Goal: Check status: Check status

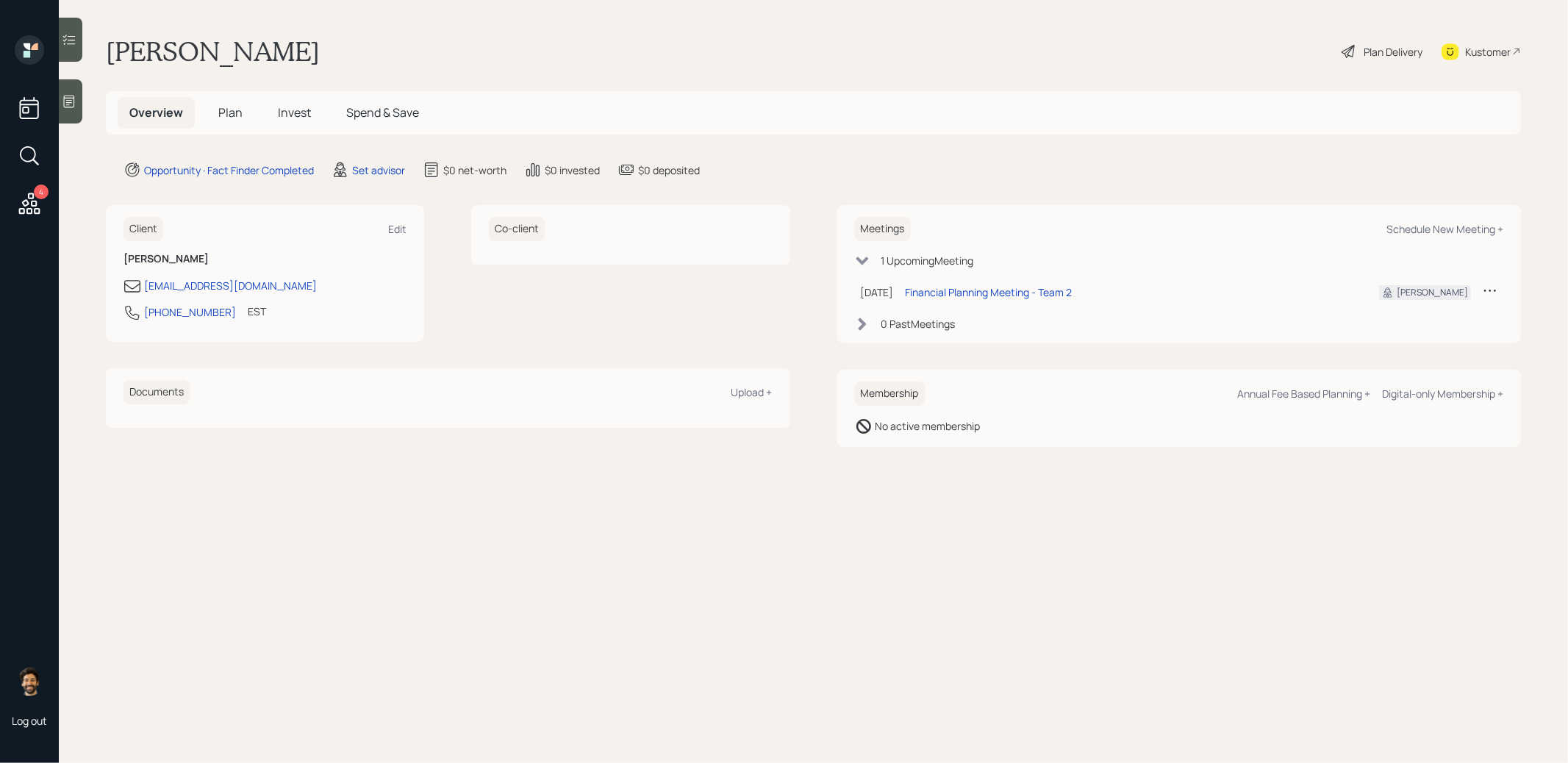
click at [1491, 292] on icon at bounding box center [1489, 290] width 15 height 15
click at [1418, 316] on div "Reschedule" at bounding box center [1444, 318] width 106 height 14
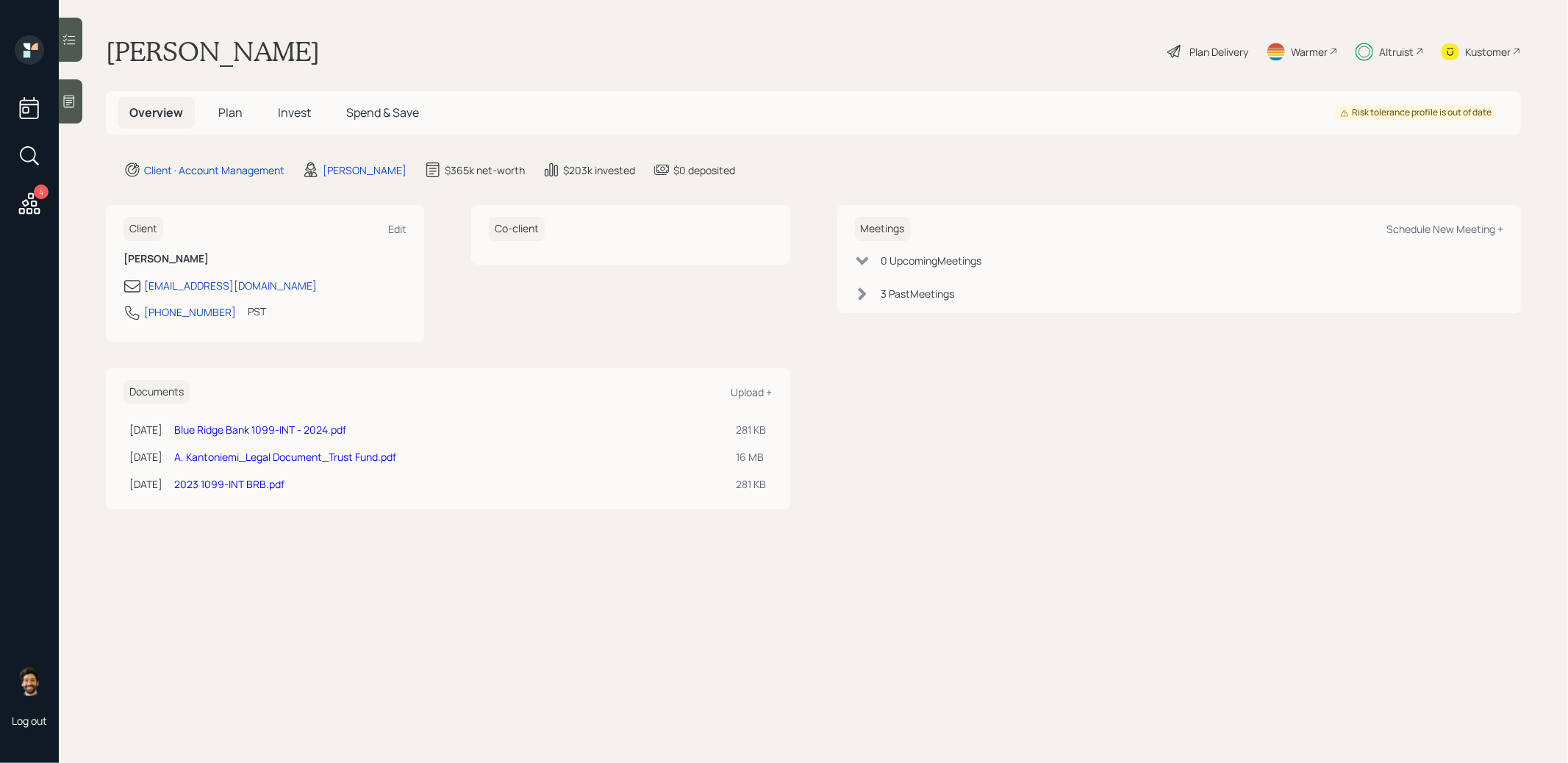
click at [289, 112] on span "Invest" at bounding box center [294, 112] width 33 height 16
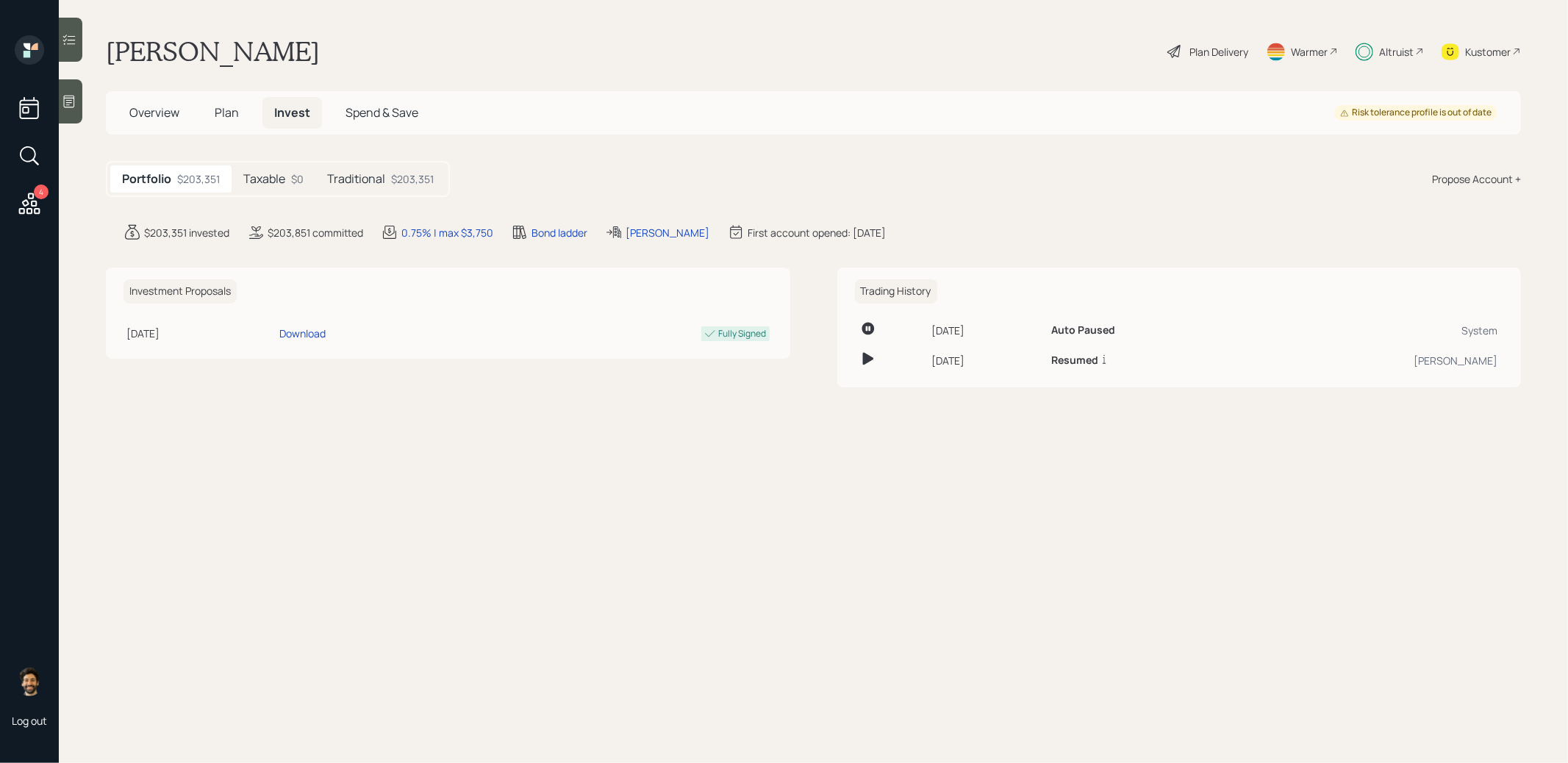
click at [376, 167] on div "Traditional $203,351" at bounding box center [380, 179] width 130 height 27
